Goal: Navigation & Orientation: Understand site structure

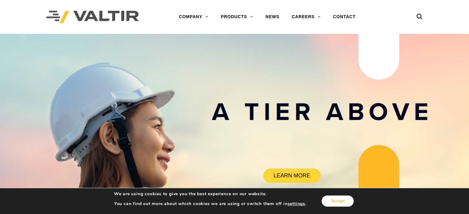
click at [340, 201] on button "Accept" at bounding box center [337, 201] width 32 height 11
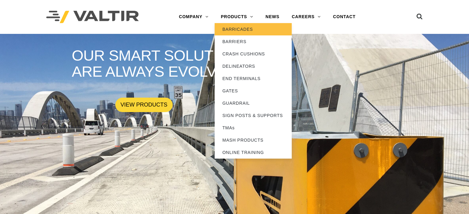
click at [239, 32] on link "BARRICADES" at bounding box center [252, 29] width 77 height 12
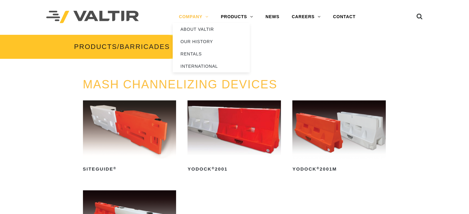
click at [188, 14] on link "COMPANY" at bounding box center [193, 17] width 42 height 12
